Goal: Transaction & Acquisition: Subscribe to service/newsletter

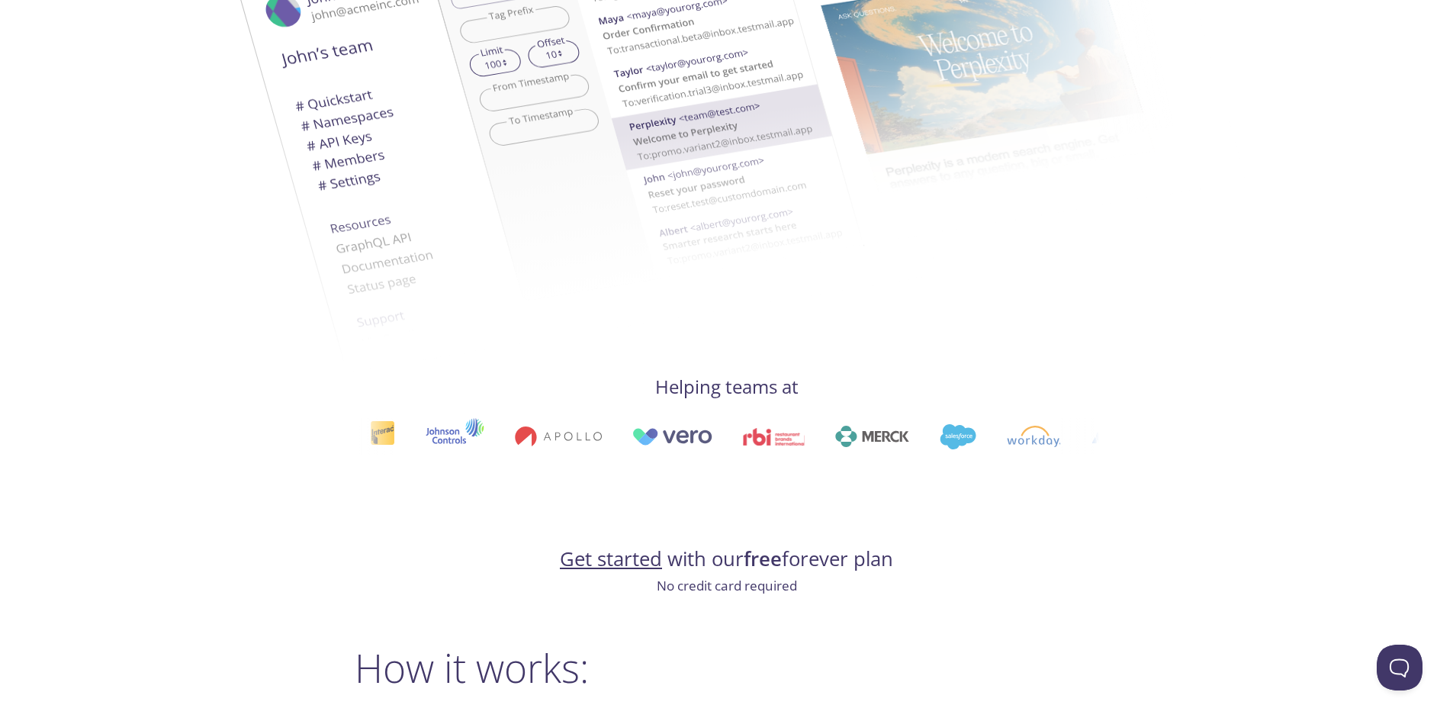
scroll to position [534, 0]
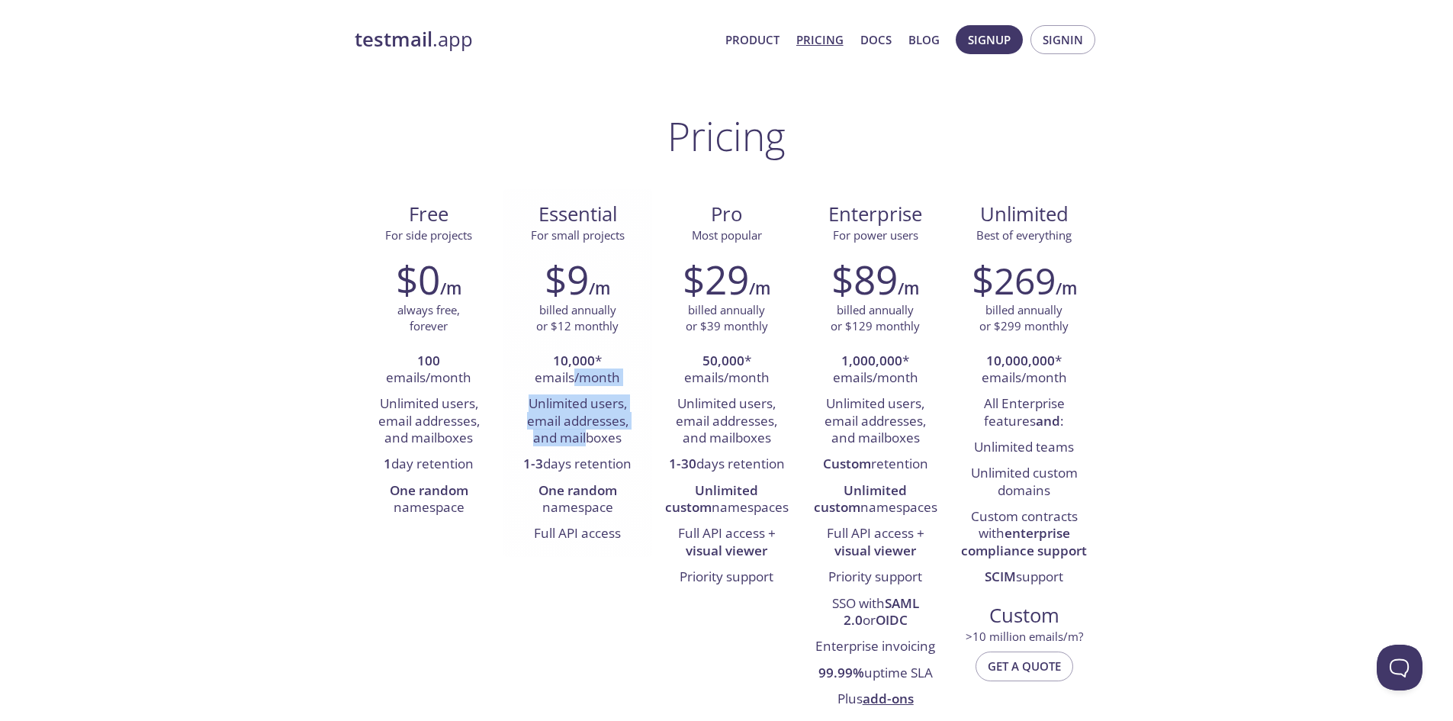
drag, startPoint x: 581, startPoint y: 413, endPoint x: 586, endPoint y: 432, distance: 20.3
click at [586, 432] on ul "10,000 * emails/month Unlimited users, email addresses, and mailboxes 1-3 days …" at bounding box center [578, 447] width 126 height 199
click at [586, 432] on li "Unlimited users, email addresses, and mailboxes" at bounding box center [578, 421] width 126 height 60
click at [1053, 47] on span "Signin" at bounding box center [1062, 40] width 40 height 20
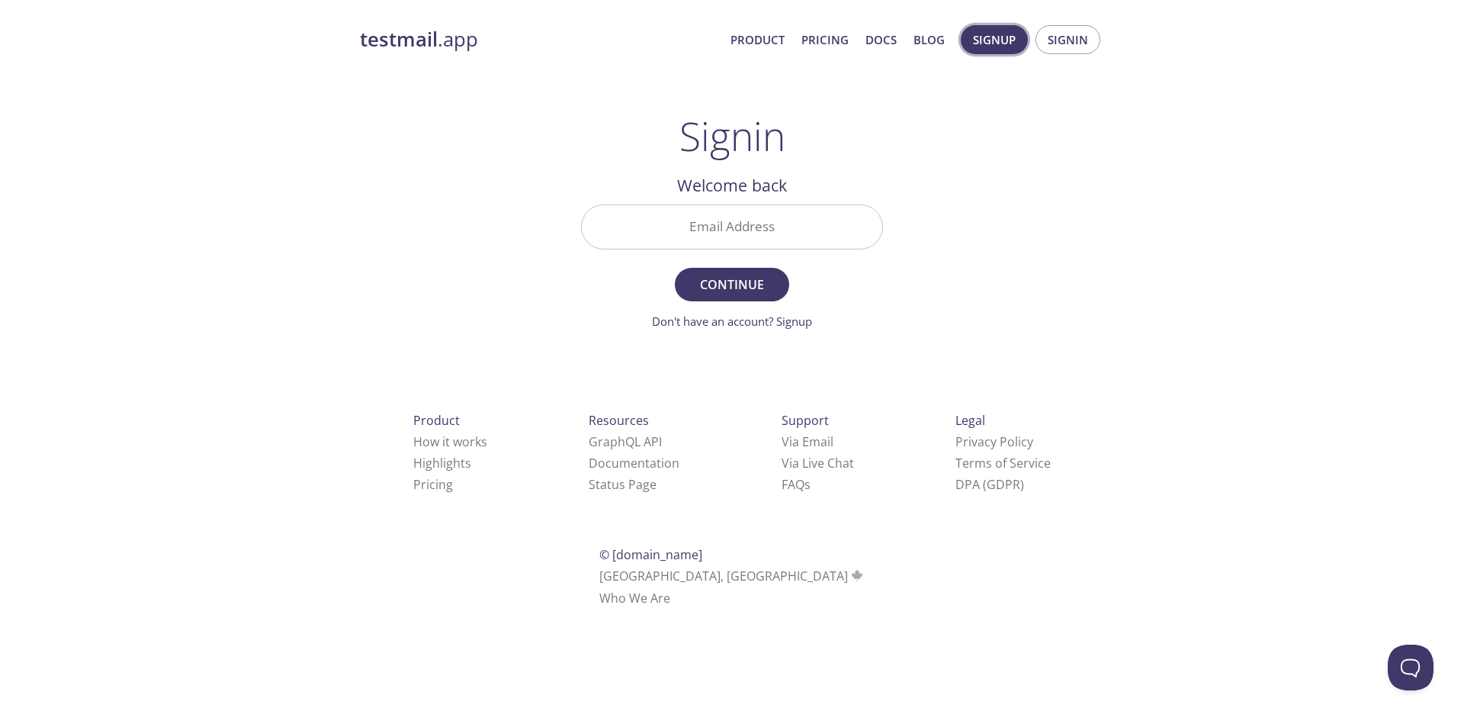
click at [994, 36] on span "Signup" at bounding box center [994, 40] width 43 height 20
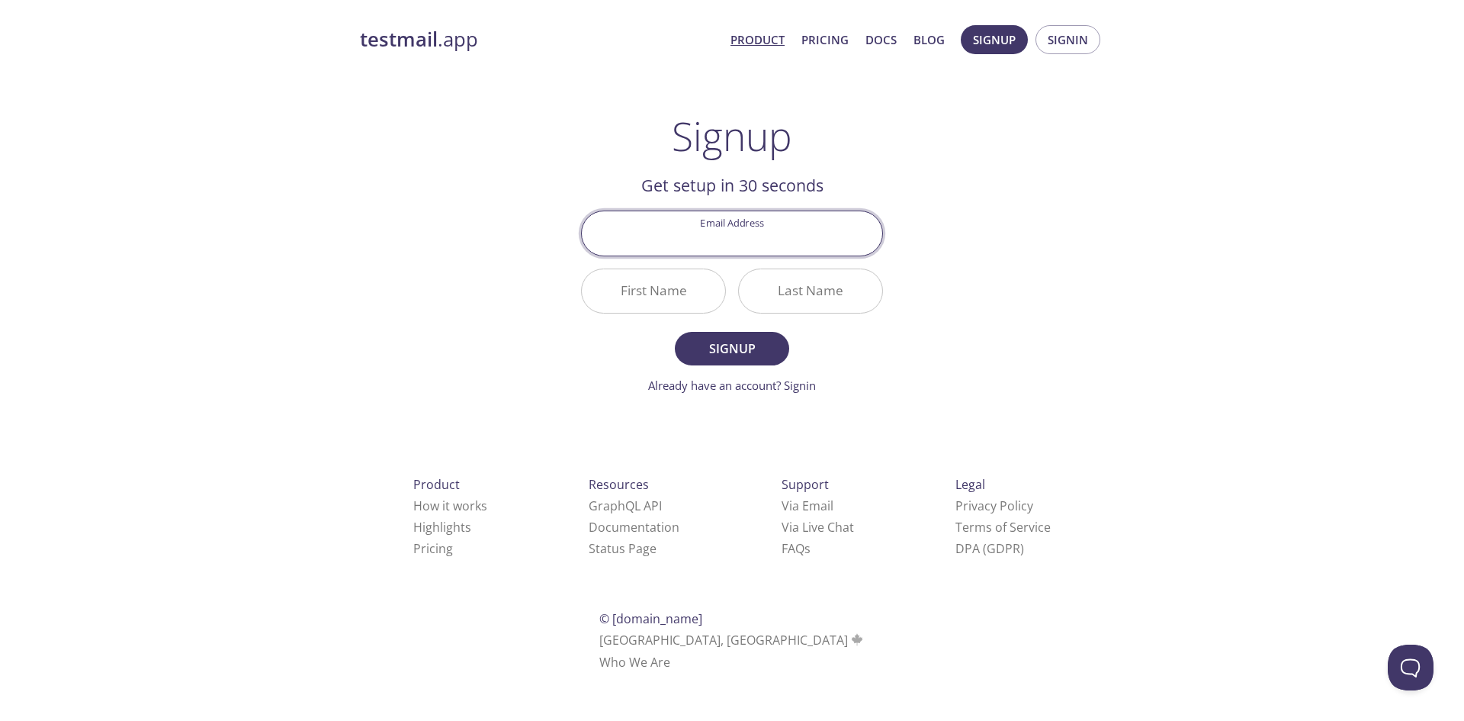
click at [779, 38] on link "Product" at bounding box center [757, 40] width 54 height 20
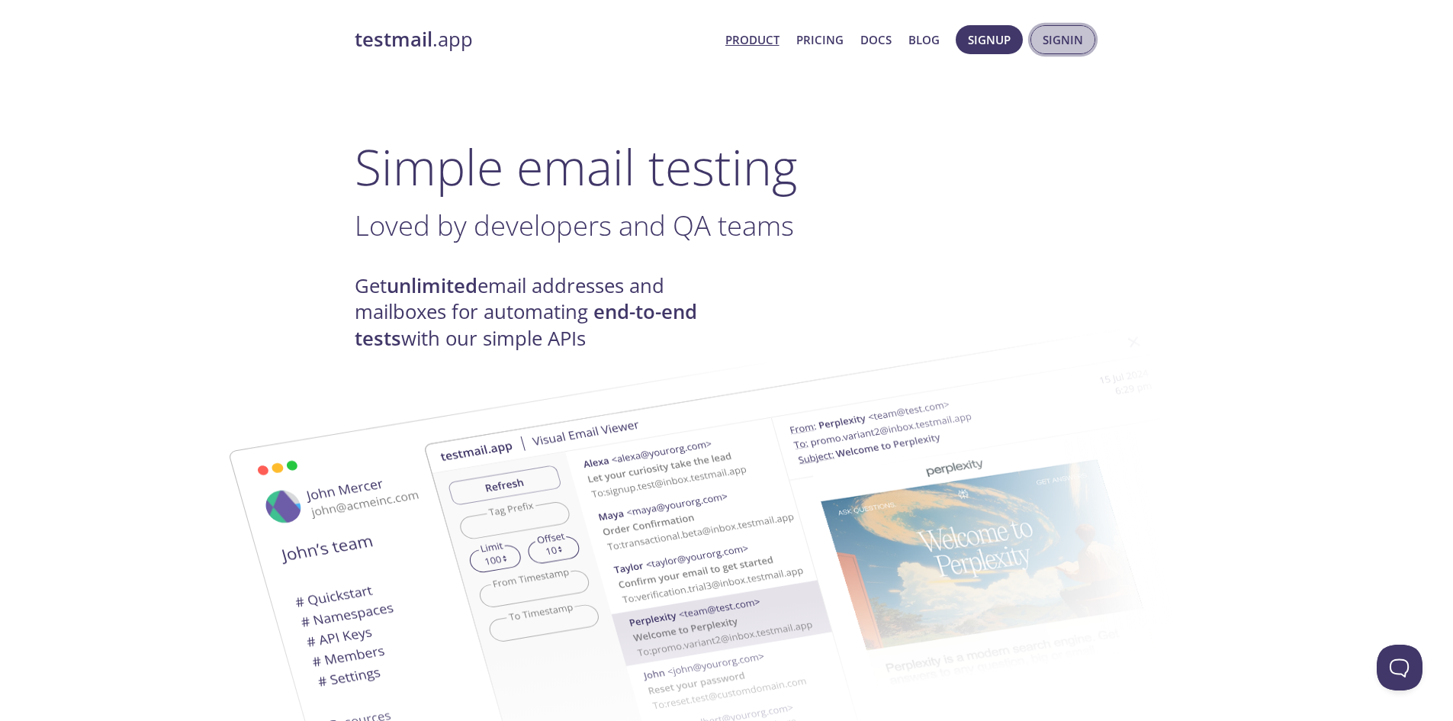
click at [1076, 44] on span "Signin" at bounding box center [1062, 40] width 40 height 20
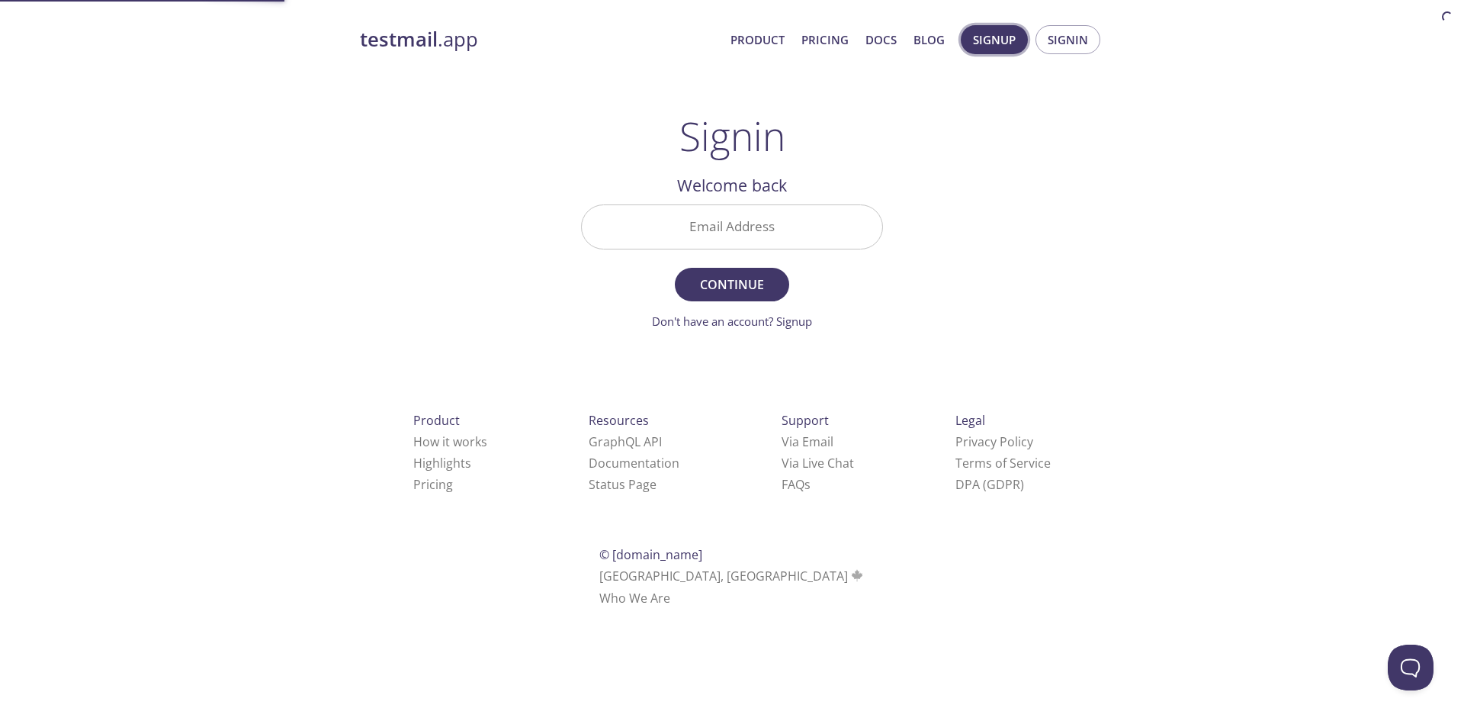
click at [1010, 37] on span "Signup" at bounding box center [994, 40] width 43 height 20
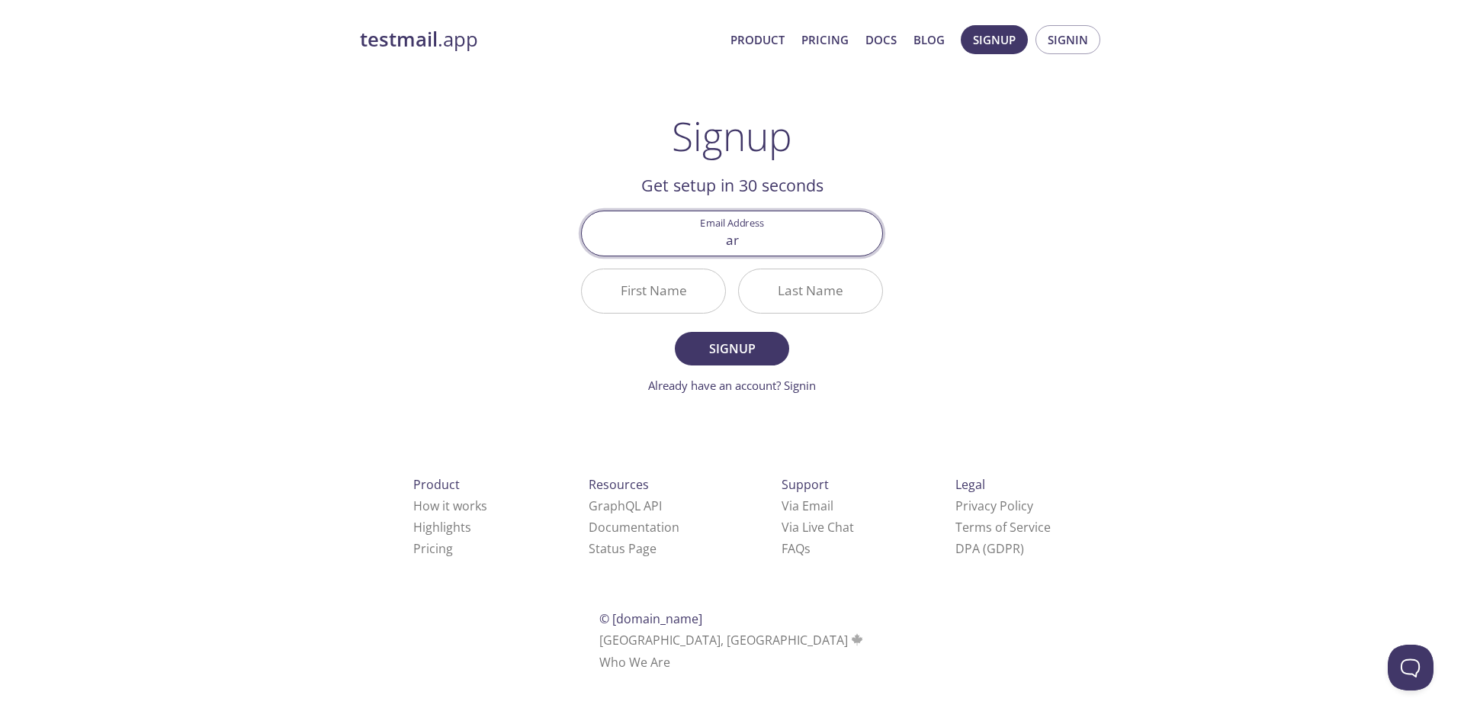
type input "a"
type input "[EMAIL_ADDRESS][DOMAIN_NAME]"
type input "Ardhya"
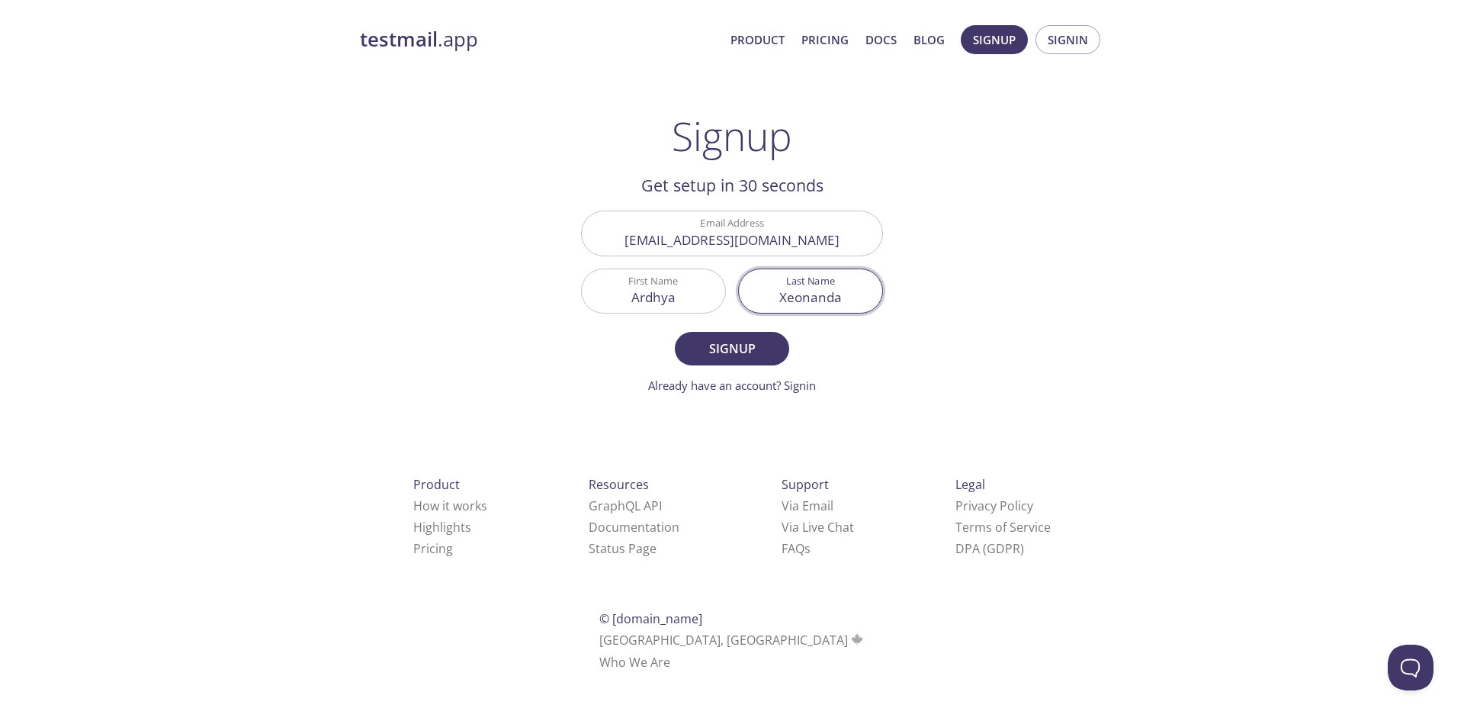
type input "Xeonanda"
click at [675, 332] on button "Signup" at bounding box center [732, 349] width 114 height 34
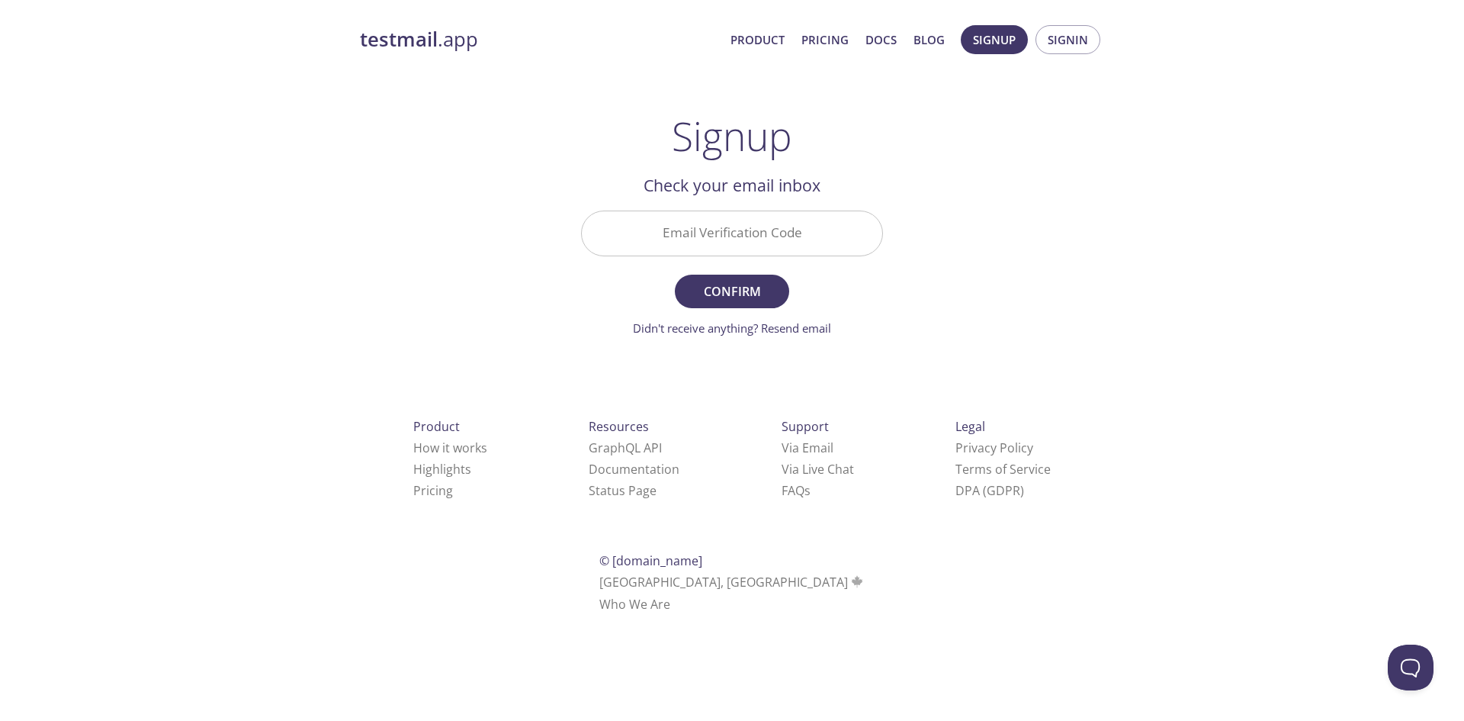
click at [759, 220] on input "Email Verification Code" at bounding box center [732, 232] width 300 height 43
paste input "U8VWLYW"
type input "U8VWLYW"
click at [756, 295] on span "Confirm" at bounding box center [732, 291] width 81 height 21
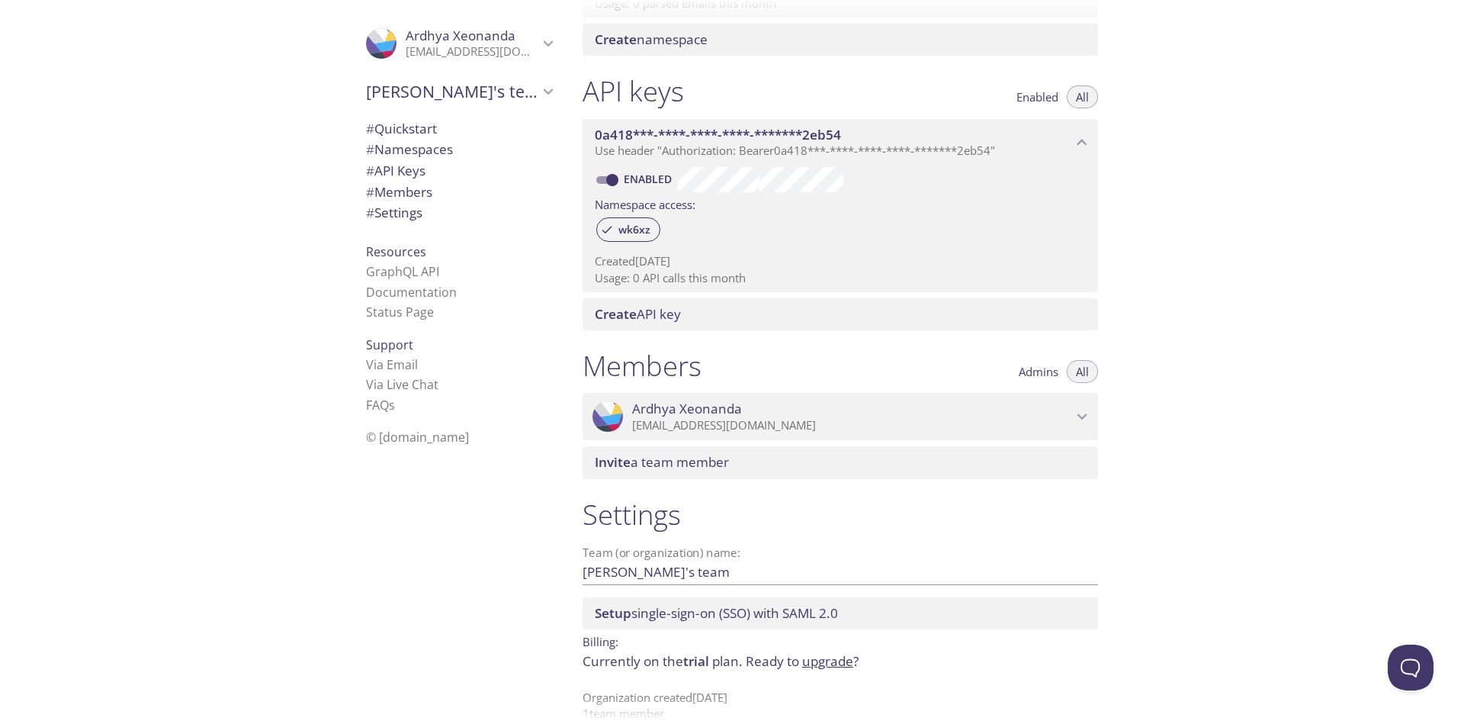
scroll to position [364, 0]
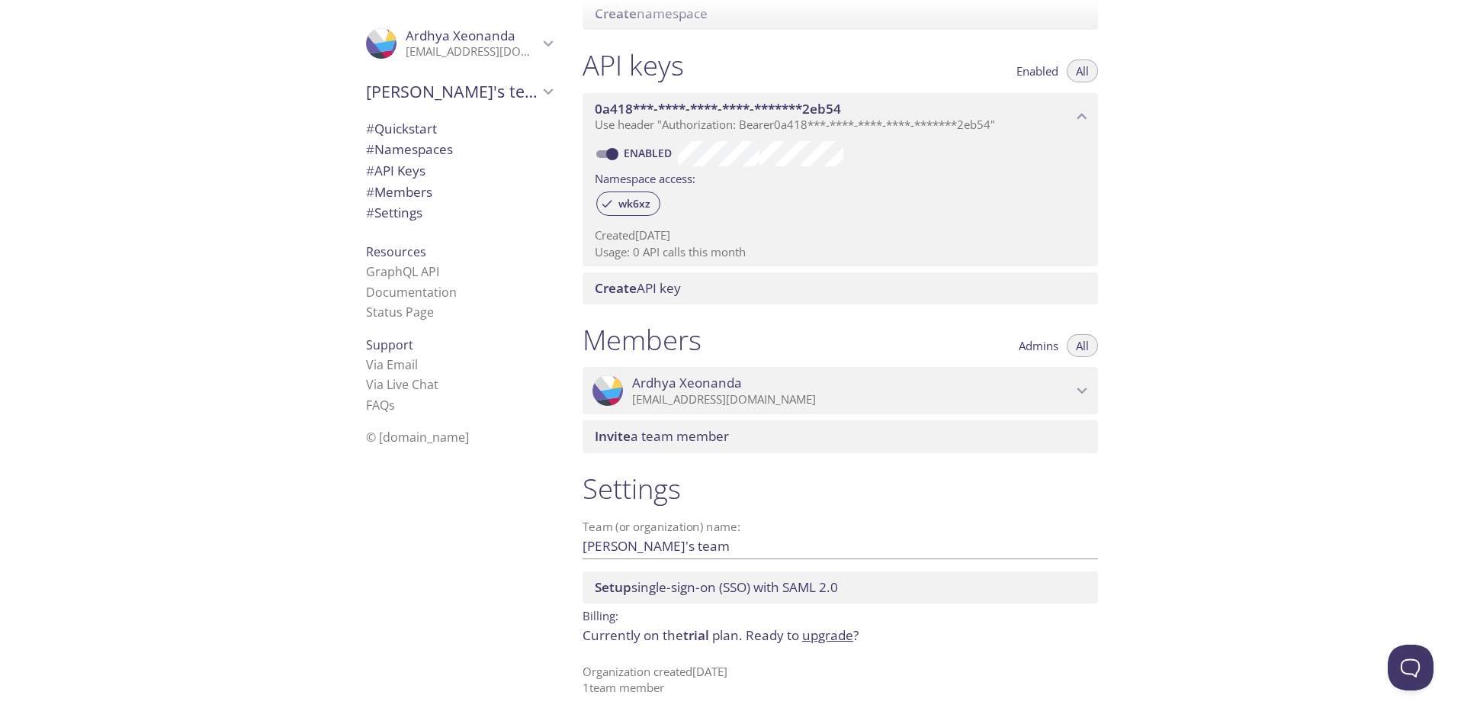
click at [814, 638] on link "upgrade" at bounding box center [827, 635] width 51 height 18
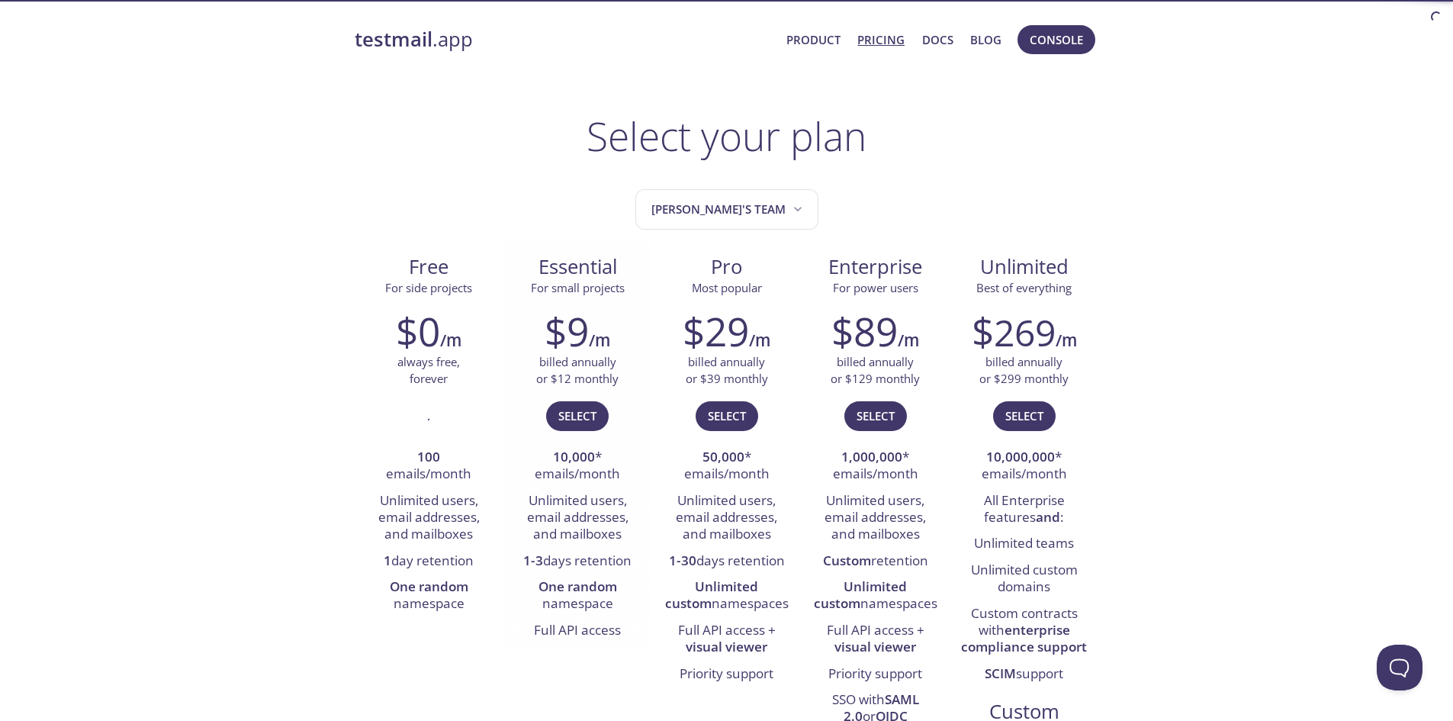
click at [571, 441] on div "Select" at bounding box center [578, 422] width 126 height 44
click at [584, 416] on span "Select" at bounding box center [577, 416] width 38 height 20
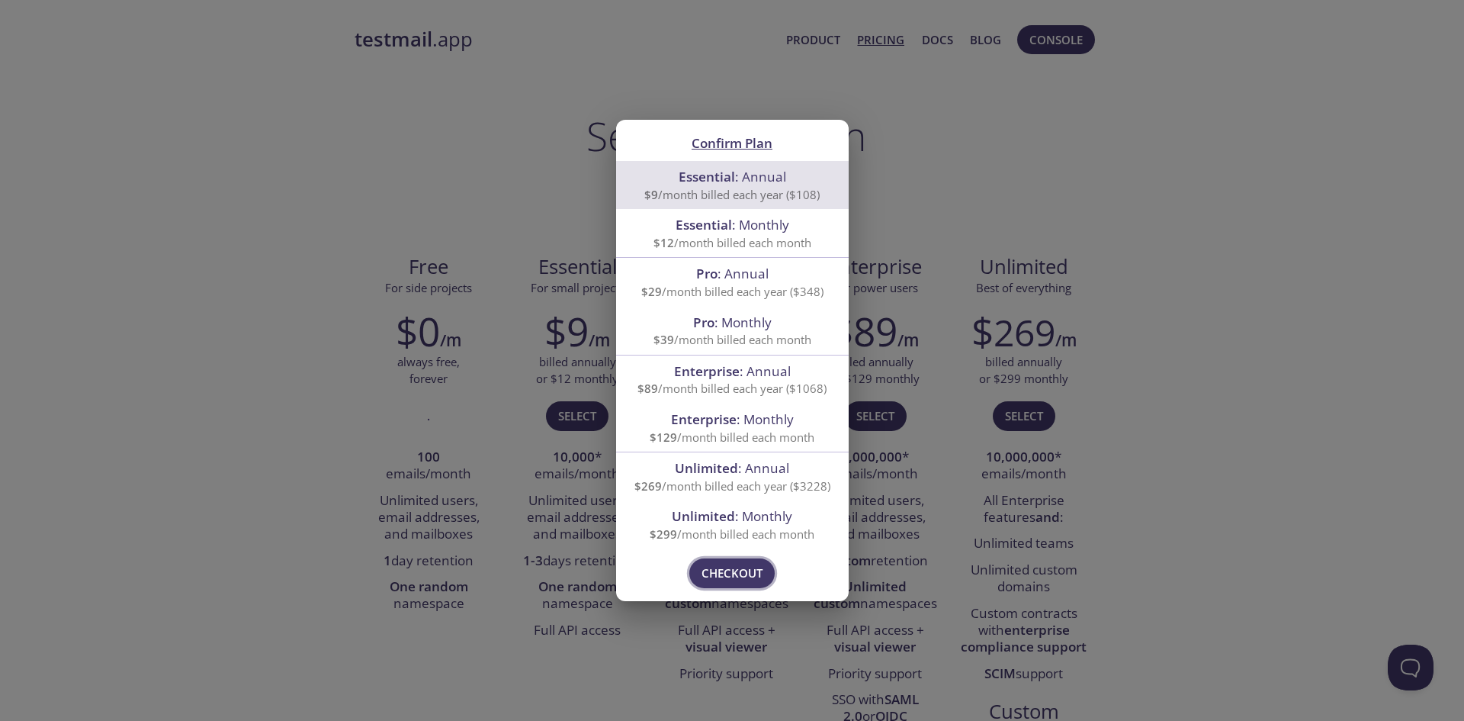
click at [746, 571] on span "Checkout" at bounding box center [732, 573] width 61 height 20
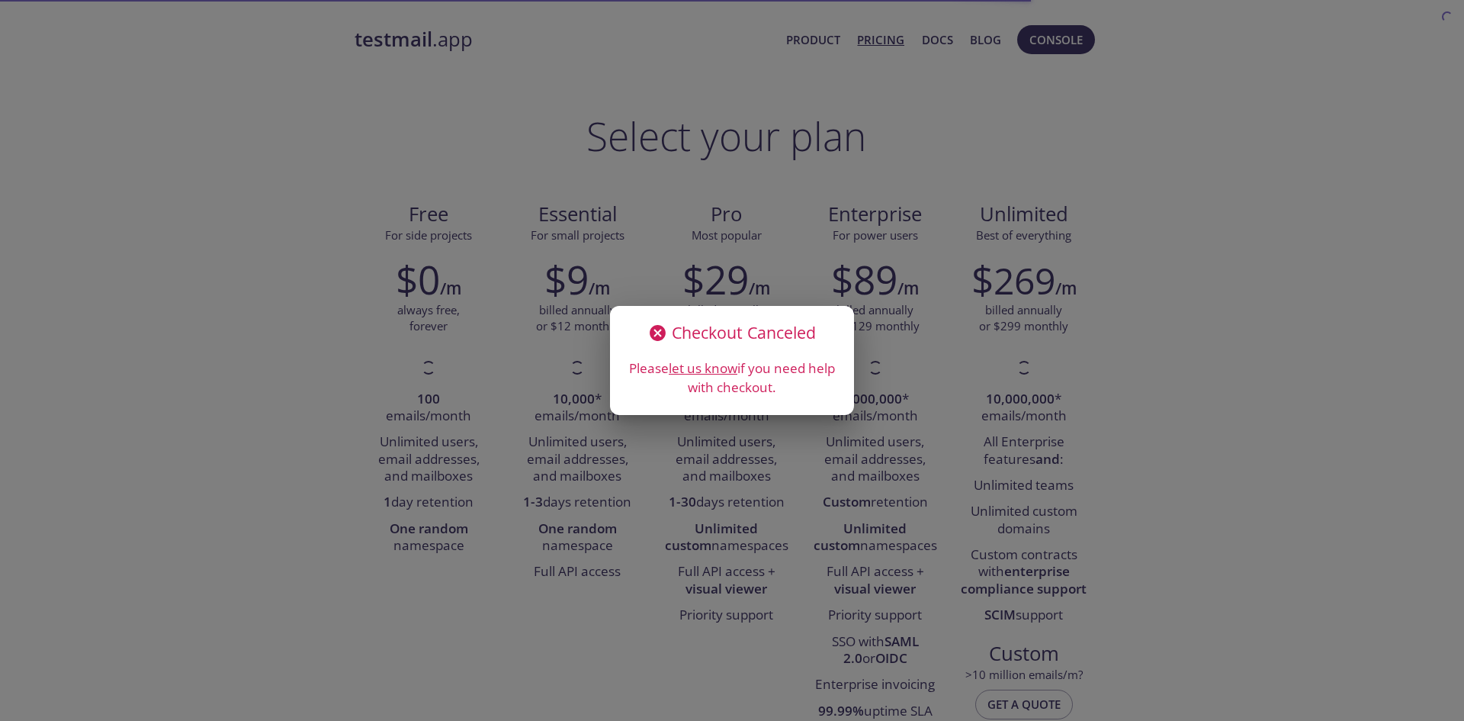
click at [611, 194] on div "Checkout Canceled Please let us know if you need help with checkout." at bounding box center [732, 360] width 1464 height 721
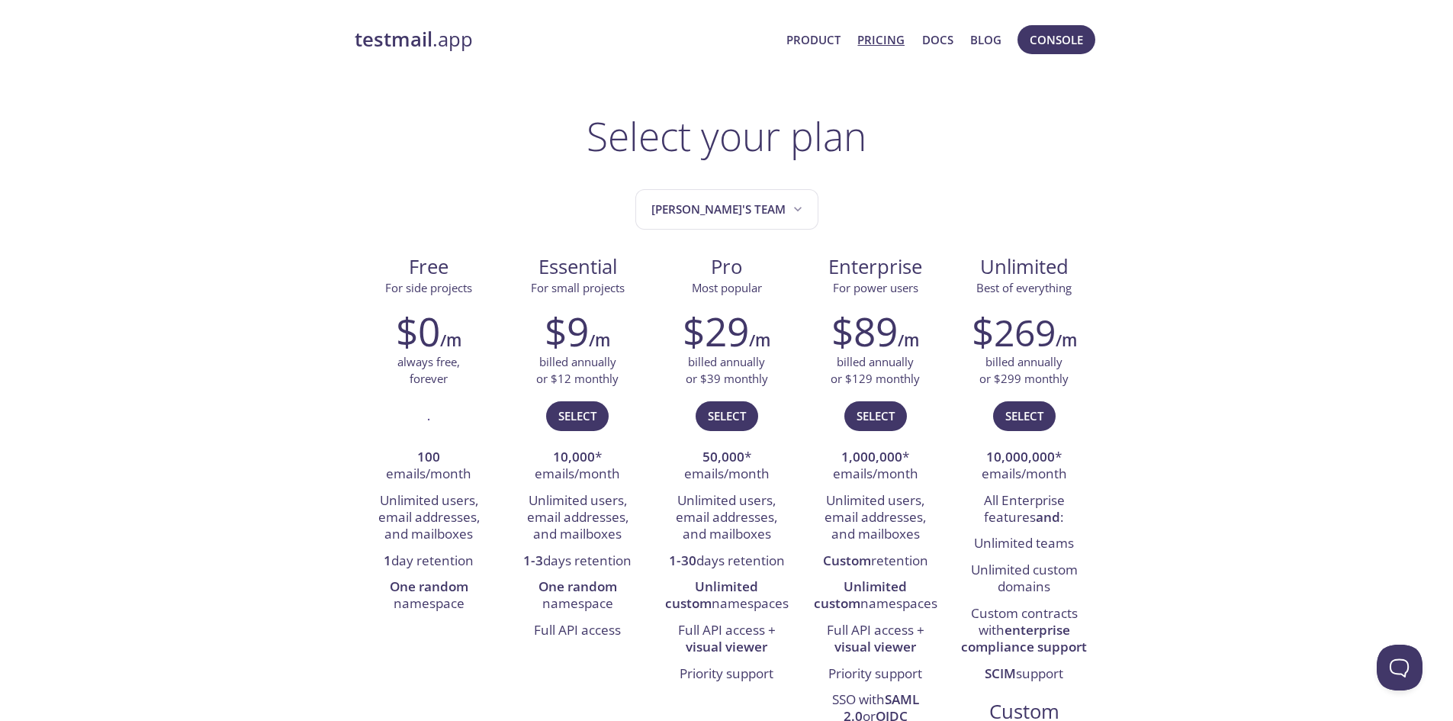
click at [882, 36] on link "Pricing" at bounding box center [880, 40] width 47 height 20
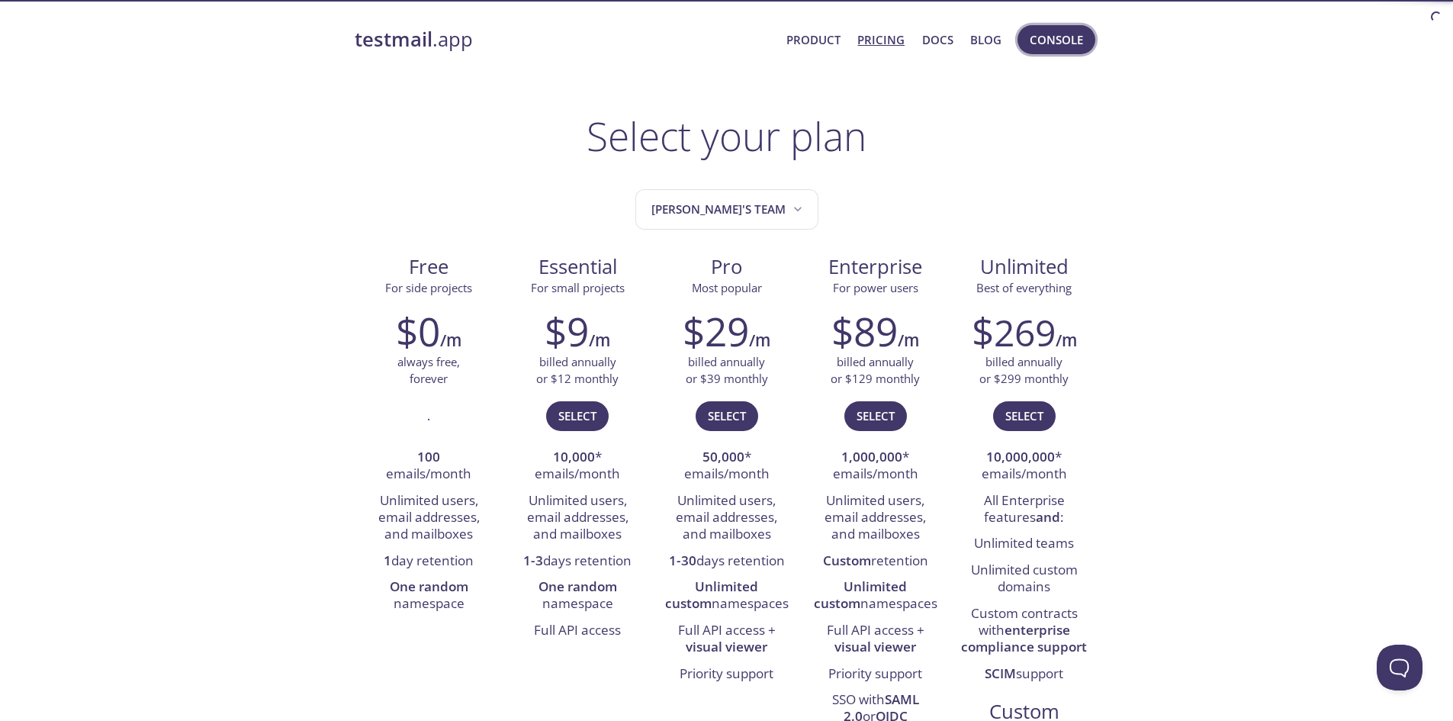
click at [1035, 44] on span "Console" at bounding box center [1055, 40] width 53 height 20
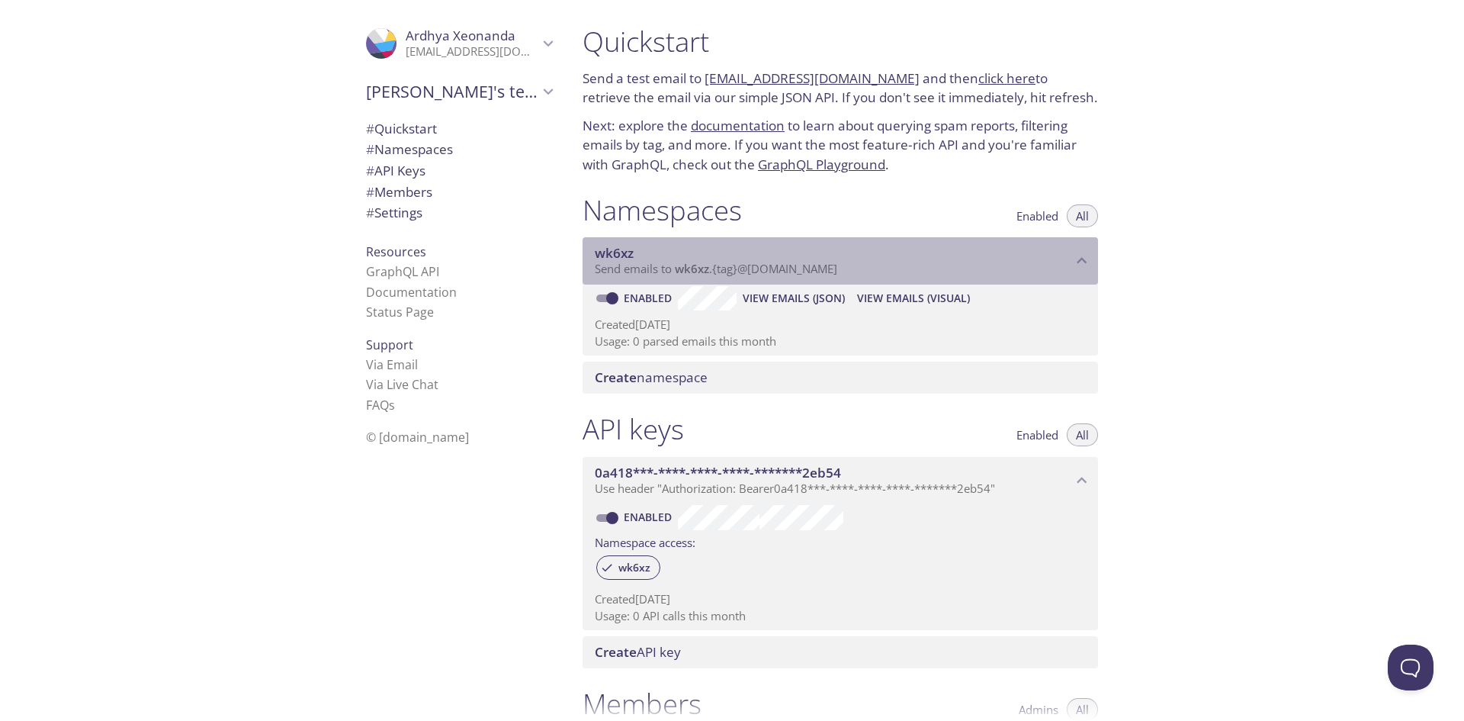
click at [763, 263] on span "Send emails to wk6xz . {tag} @[DOMAIN_NAME]" at bounding box center [716, 268] width 242 height 15
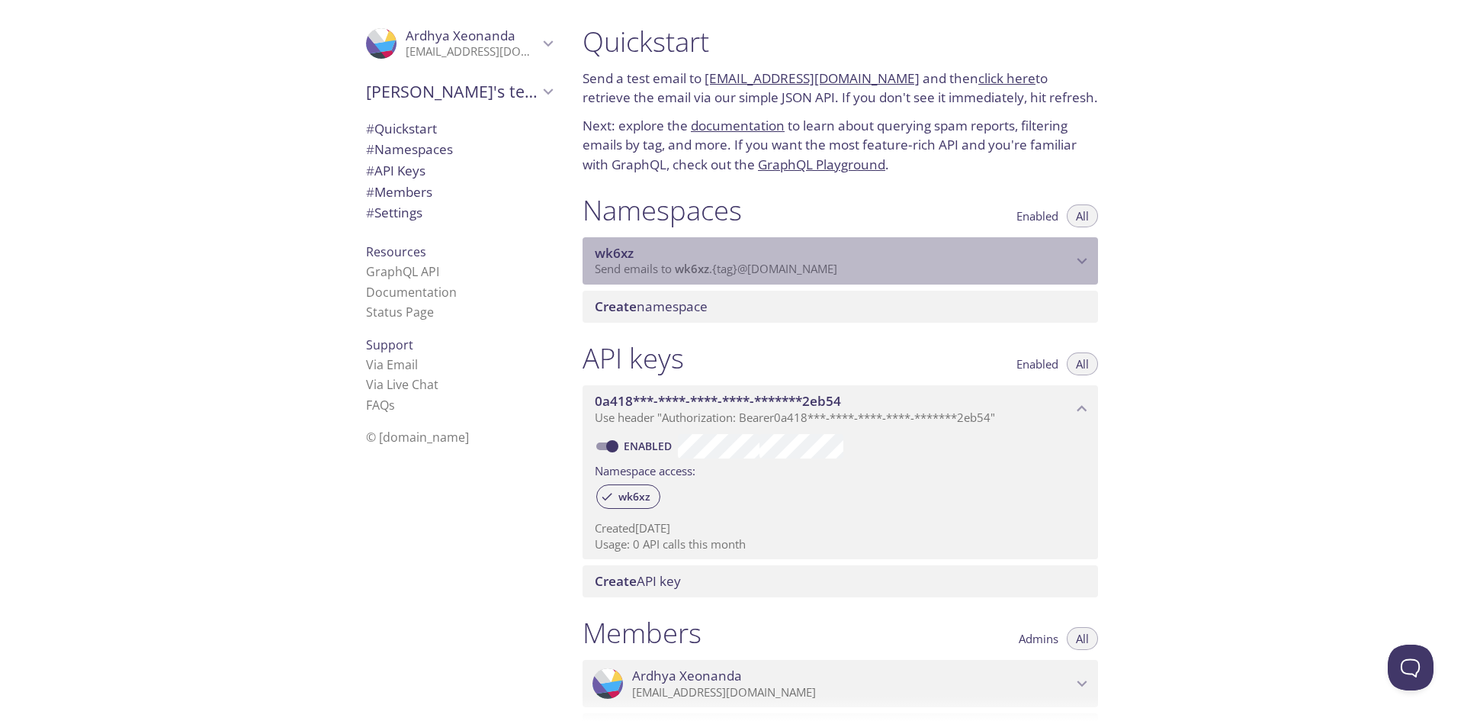
click at [763, 263] on span "Send emails to wk6xz . {tag} @[DOMAIN_NAME]" at bounding box center [716, 268] width 242 height 15
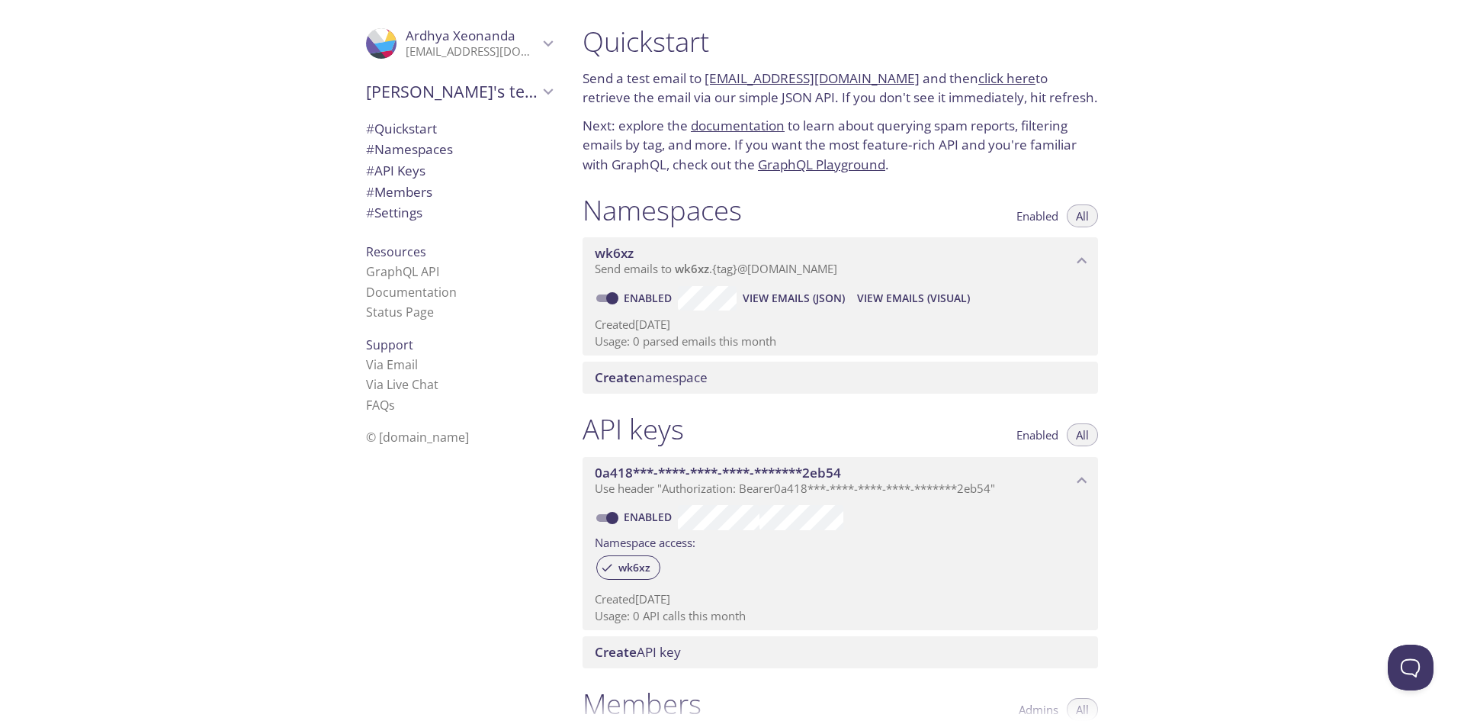
click at [861, 300] on span "View Emails (Visual)" at bounding box center [913, 298] width 113 height 18
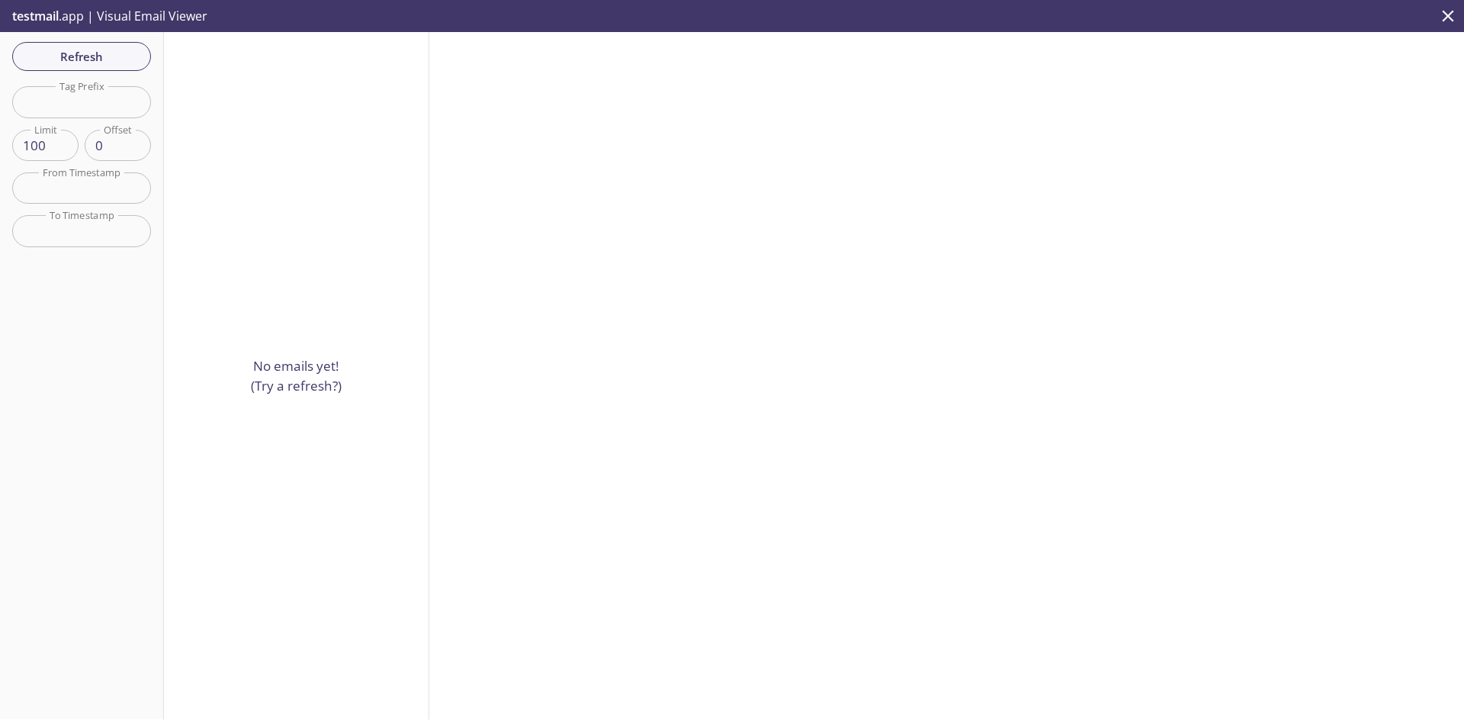
click at [1450, 17] on icon "close" at bounding box center [1448, 16] width 20 height 20
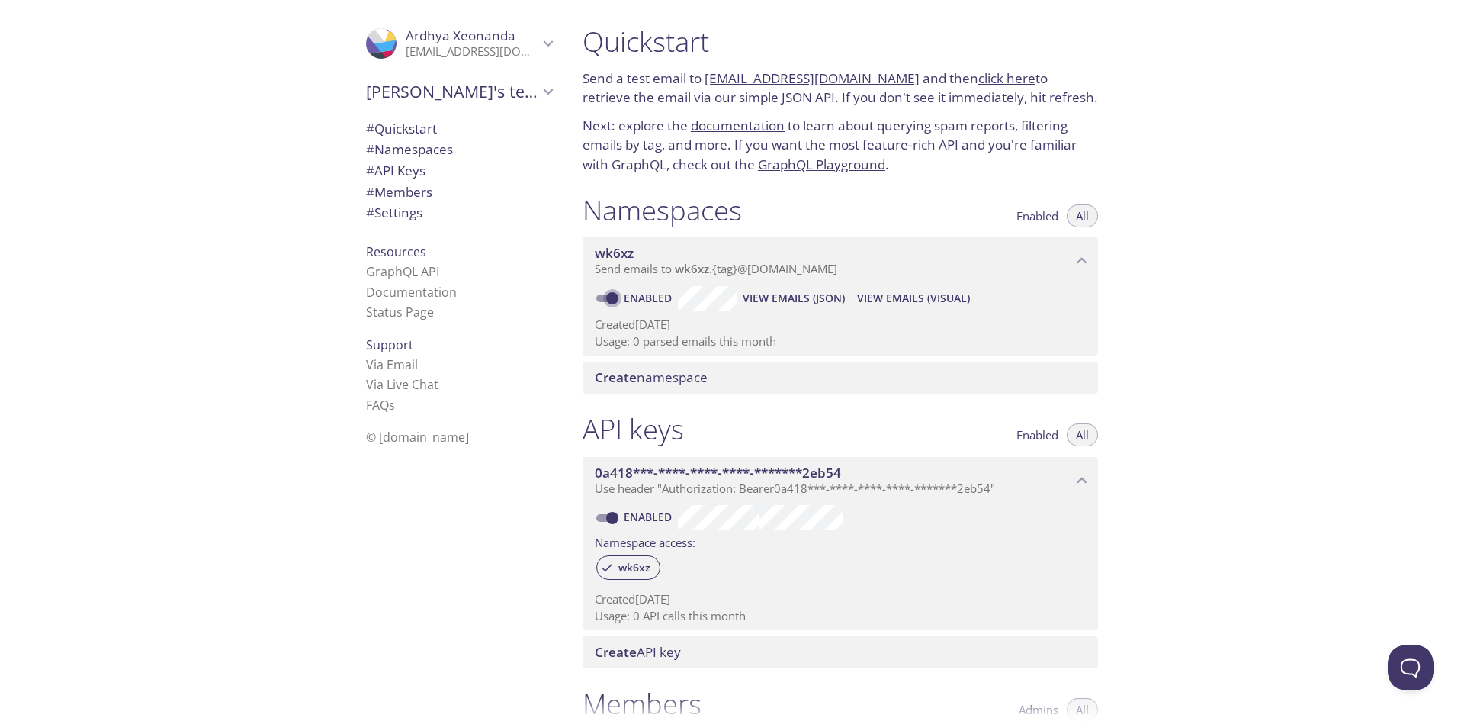
click at [607, 296] on input "Enabled" at bounding box center [612, 298] width 55 height 18
click at [607, 295] on span at bounding box center [606, 298] width 20 height 8
click at [607, 295] on input "Disabled" at bounding box center [600, 298] width 55 height 18
checkbox input "true"
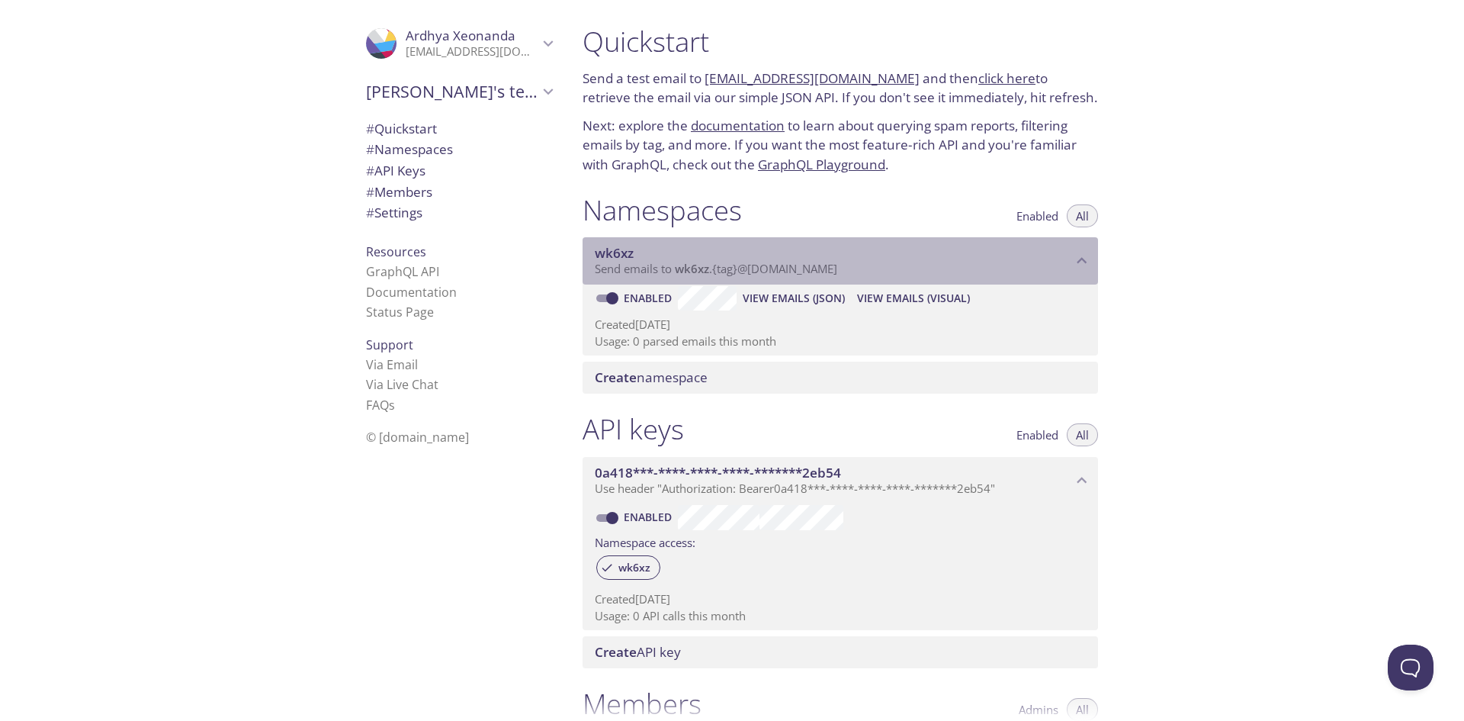
click at [698, 273] on span "wk6xz" at bounding box center [692, 268] width 34 height 15
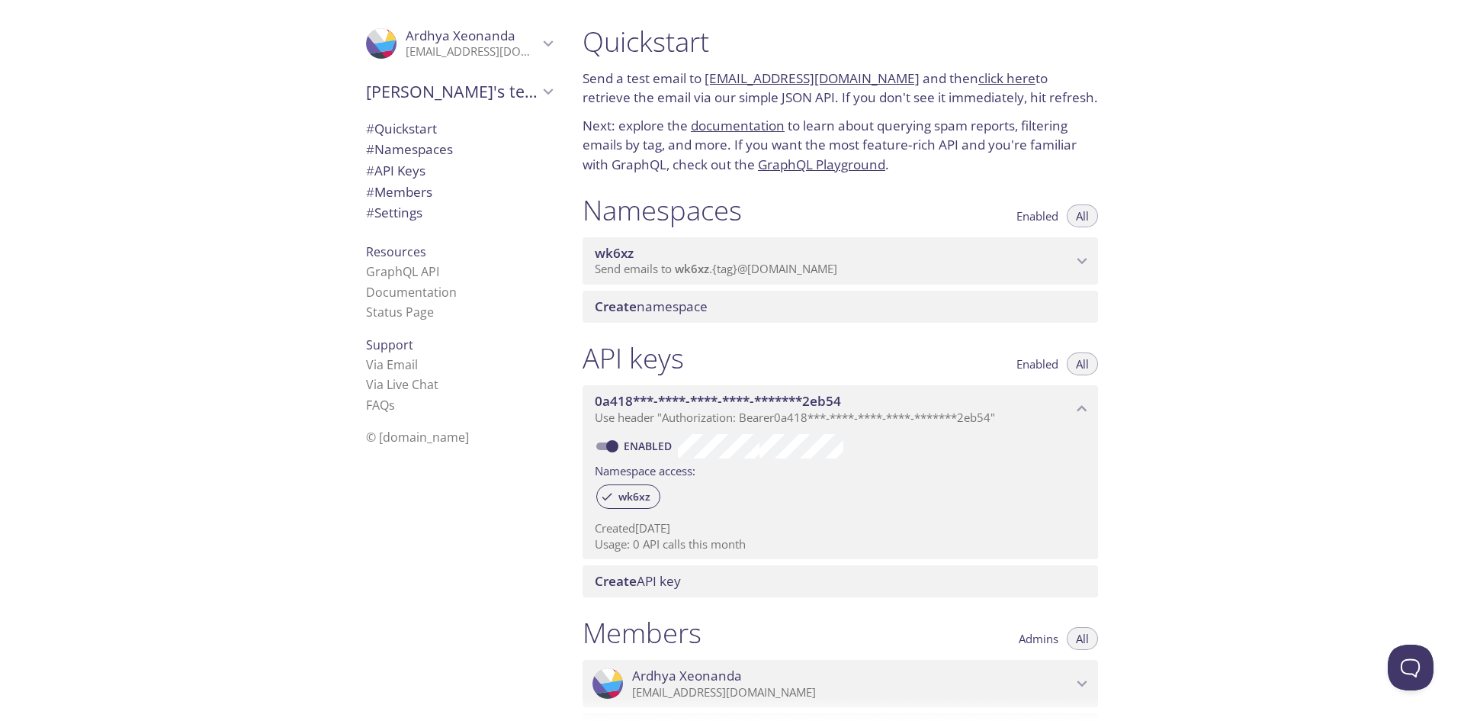
click at [698, 273] on span "wk6xz" at bounding box center [692, 268] width 34 height 15
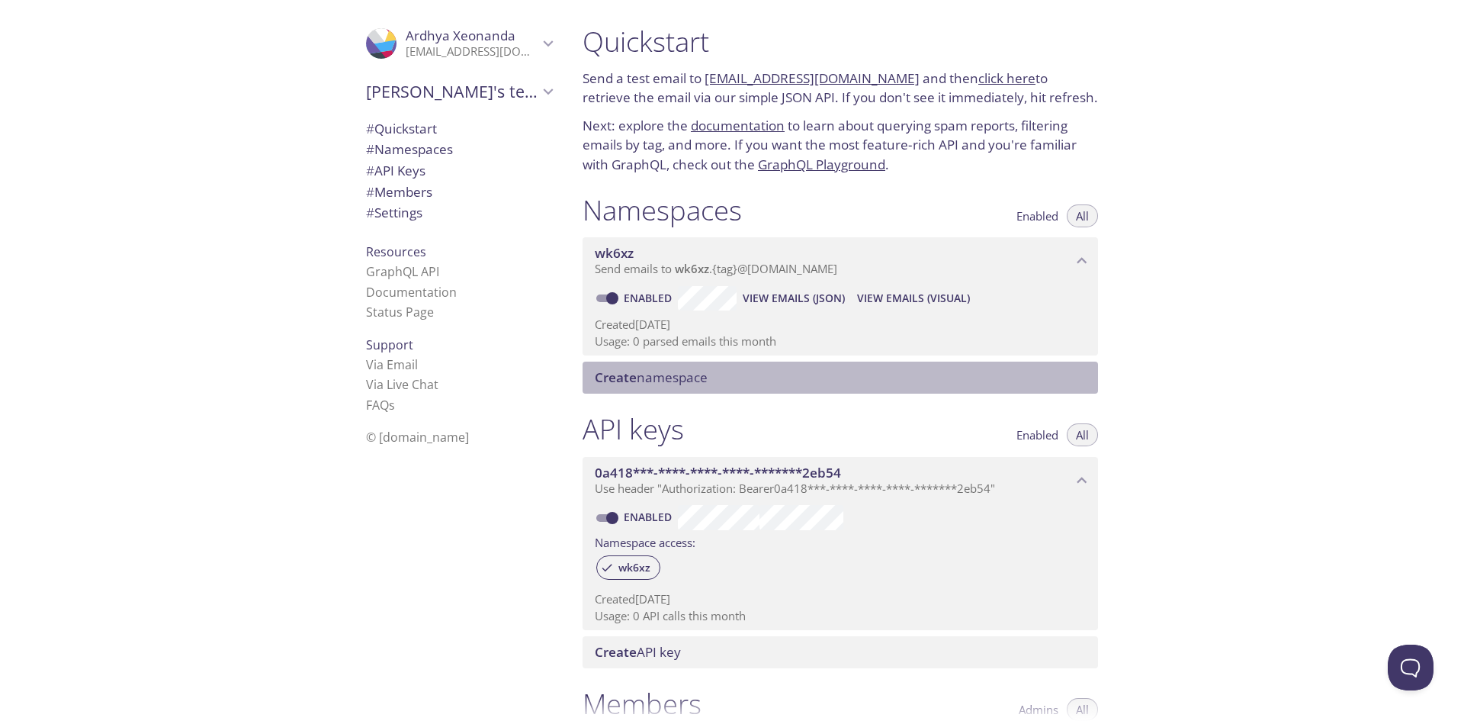
click at [637, 389] on div "Create namespace" at bounding box center [840, 377] width 515 height 32
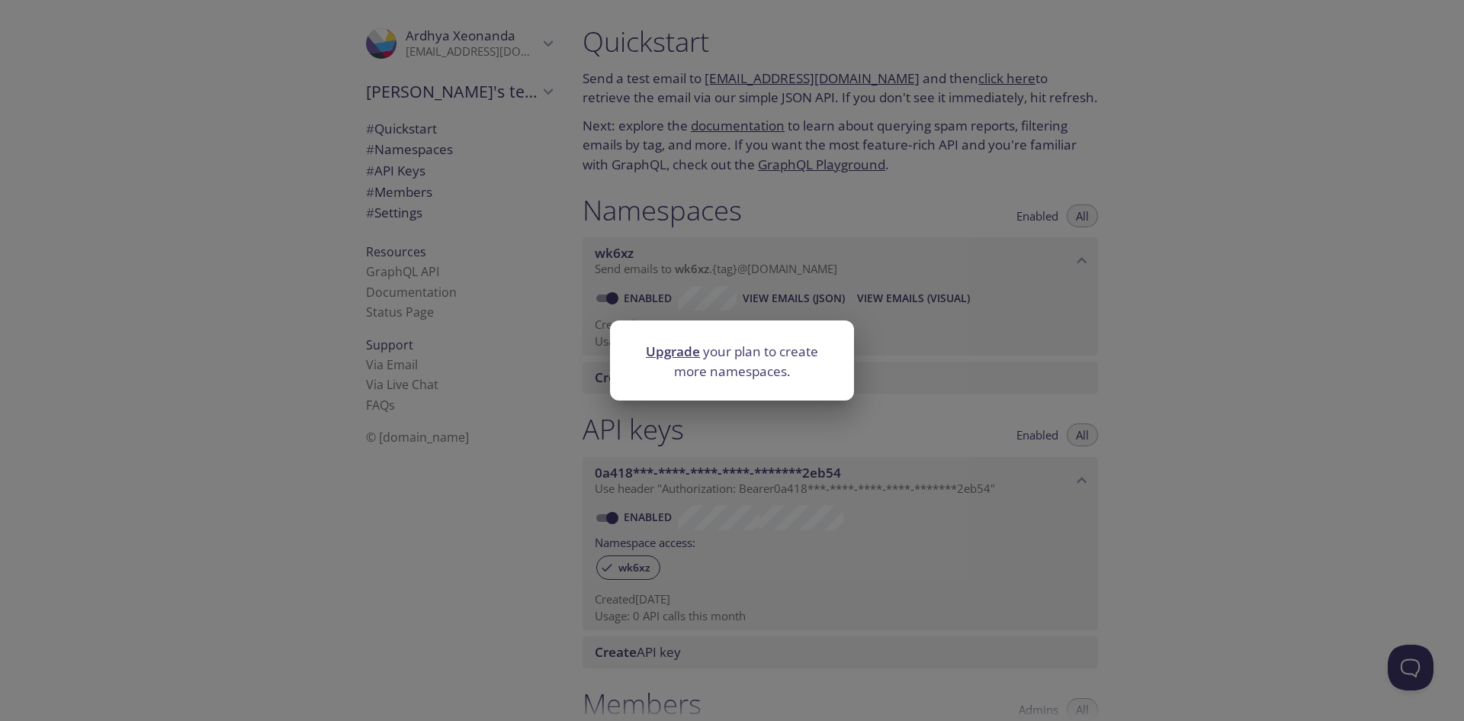
click at [652, 351] on link "Upgrade" at bounding box center [673, 351] width 54 height 18
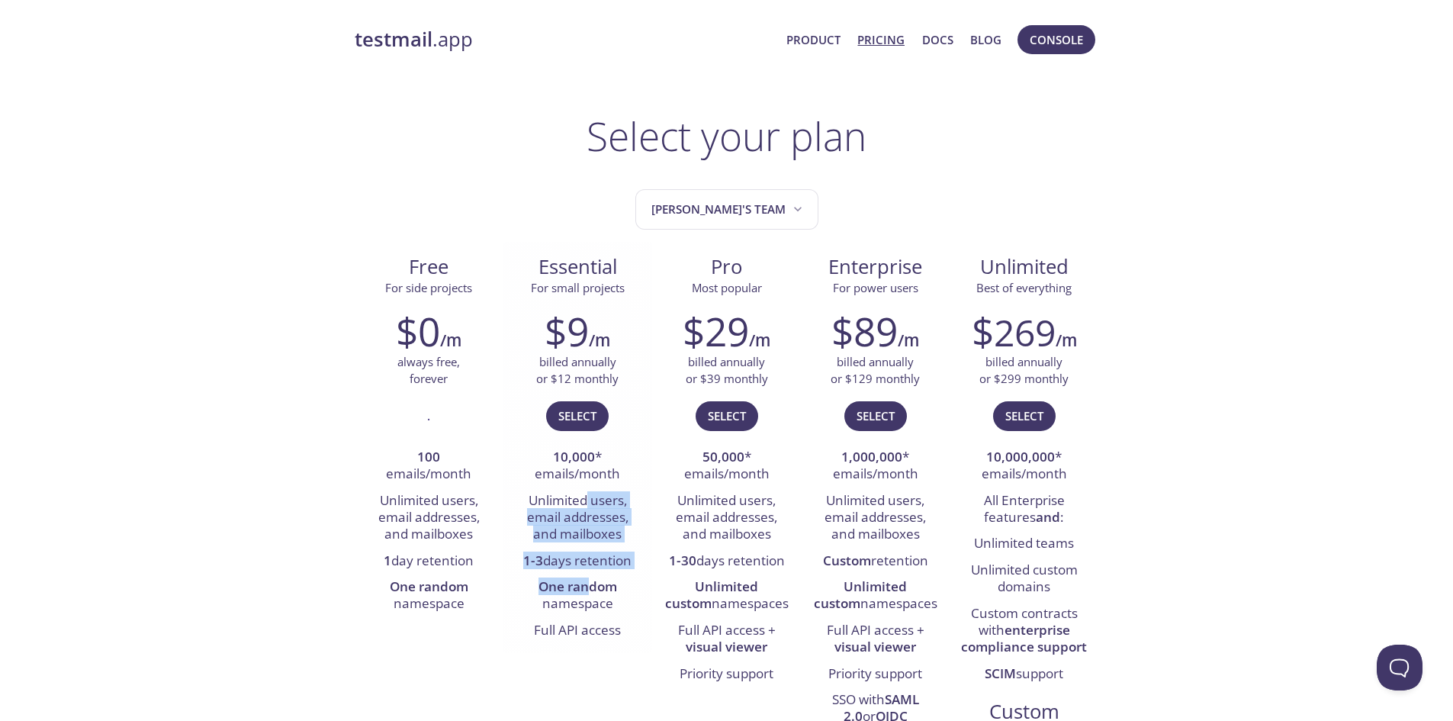
drag, startPoint x: 583, startPoint y: 490, endPoint x: 591, endPoint y: 586, distance: 96.4
click at [591, 586] on ul "10,000 * emails/month Unlimited users, email addresses, and mailboxes 1-3 days …" at bounding box center [578, 544] width 126 height 199
click at [591, 586] on strong "One random" at bounding box center [577, 586] width 79 height 18
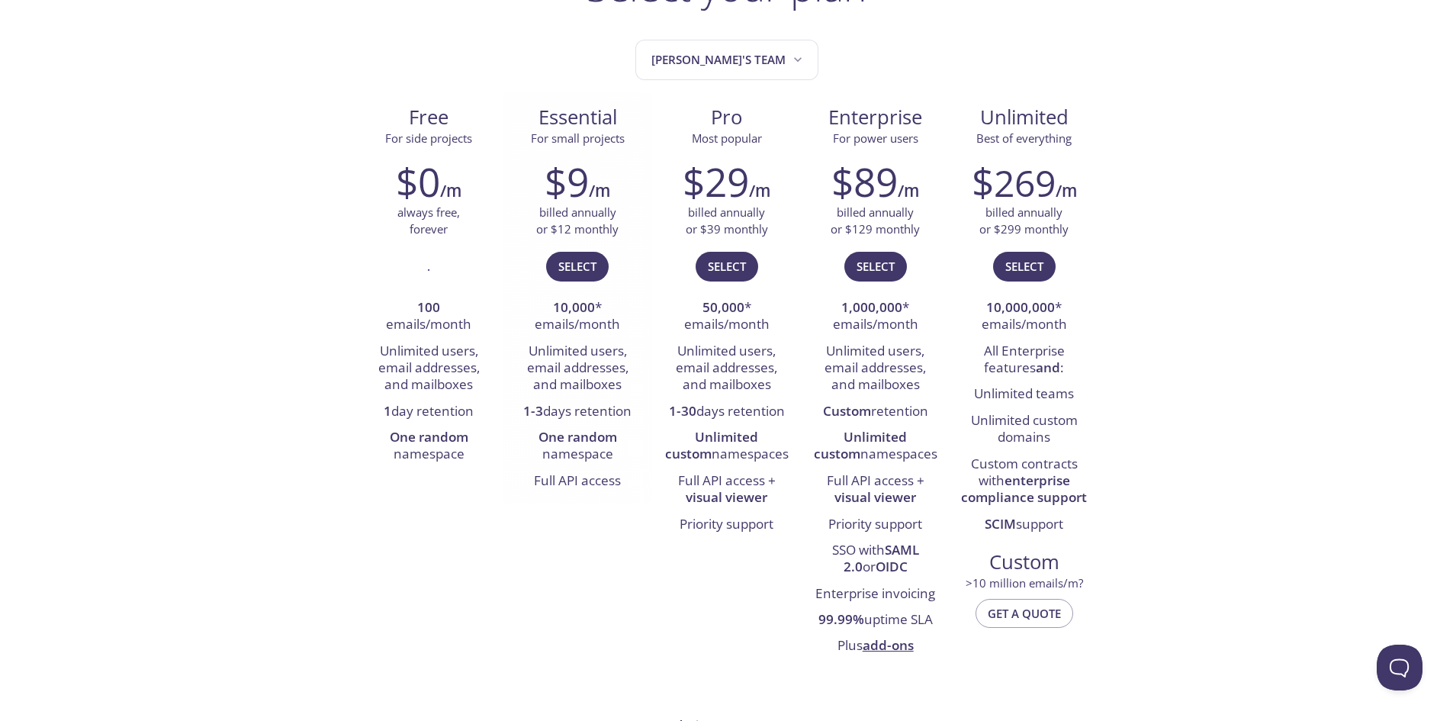
scroll to position [153, 0]
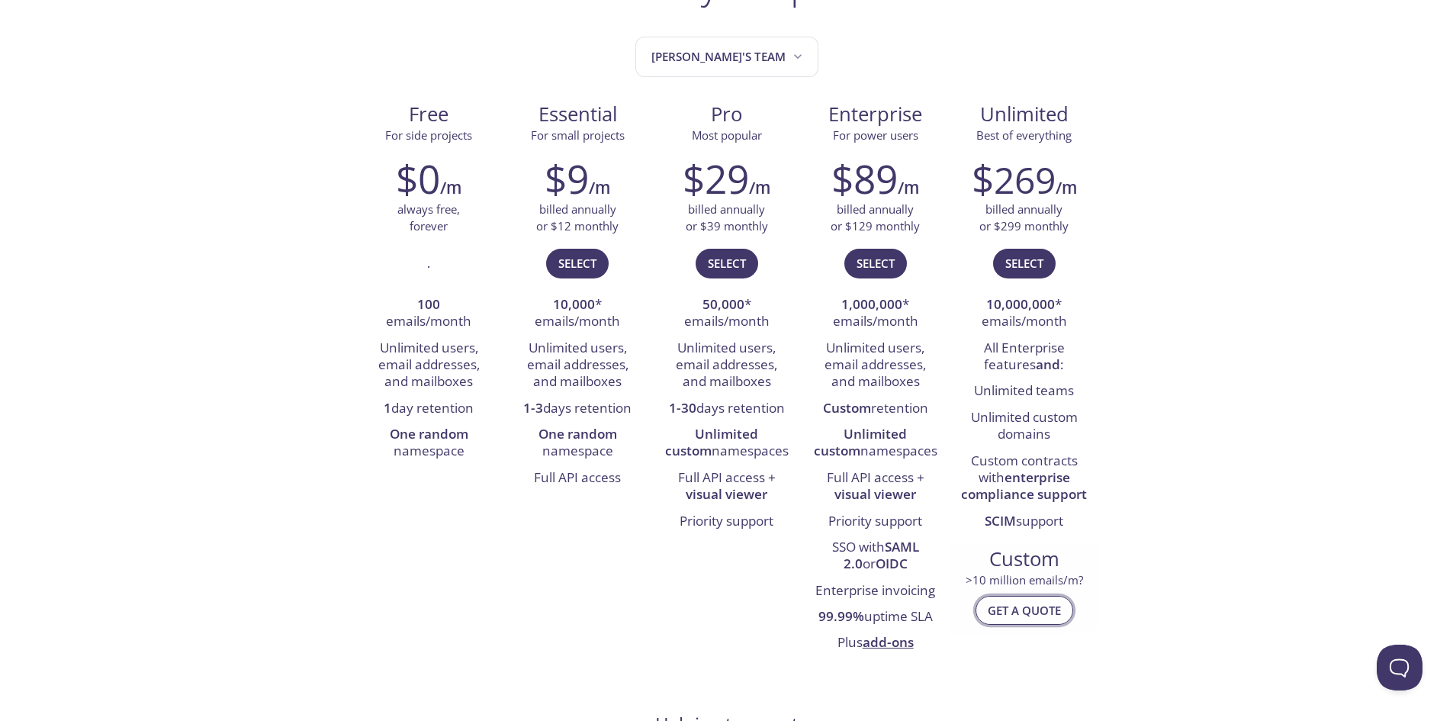
click at [1046, 615] on span "Get a quote" at bounding box center [1023, 610] width 73 height 20
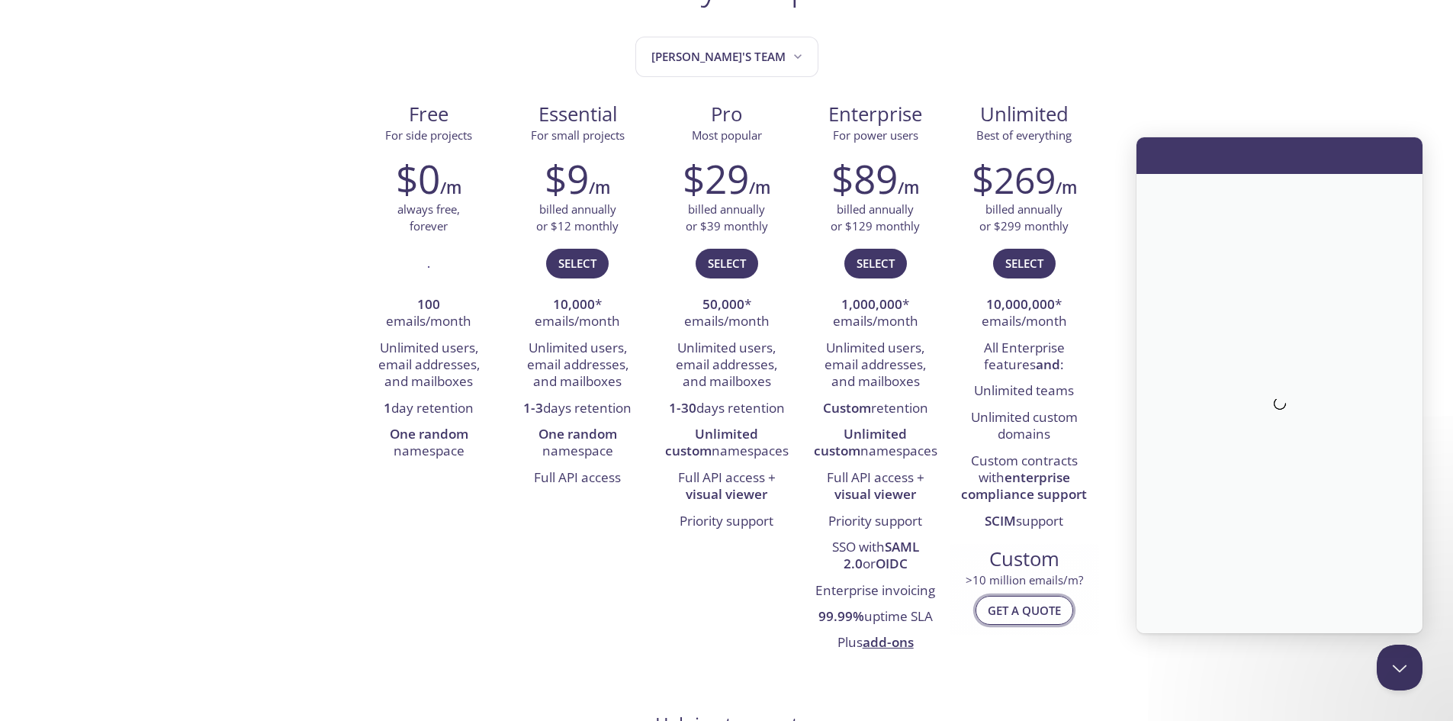
scroll to position [0, 0]
